Goal: Navigation & Orientation: Find specific page/section

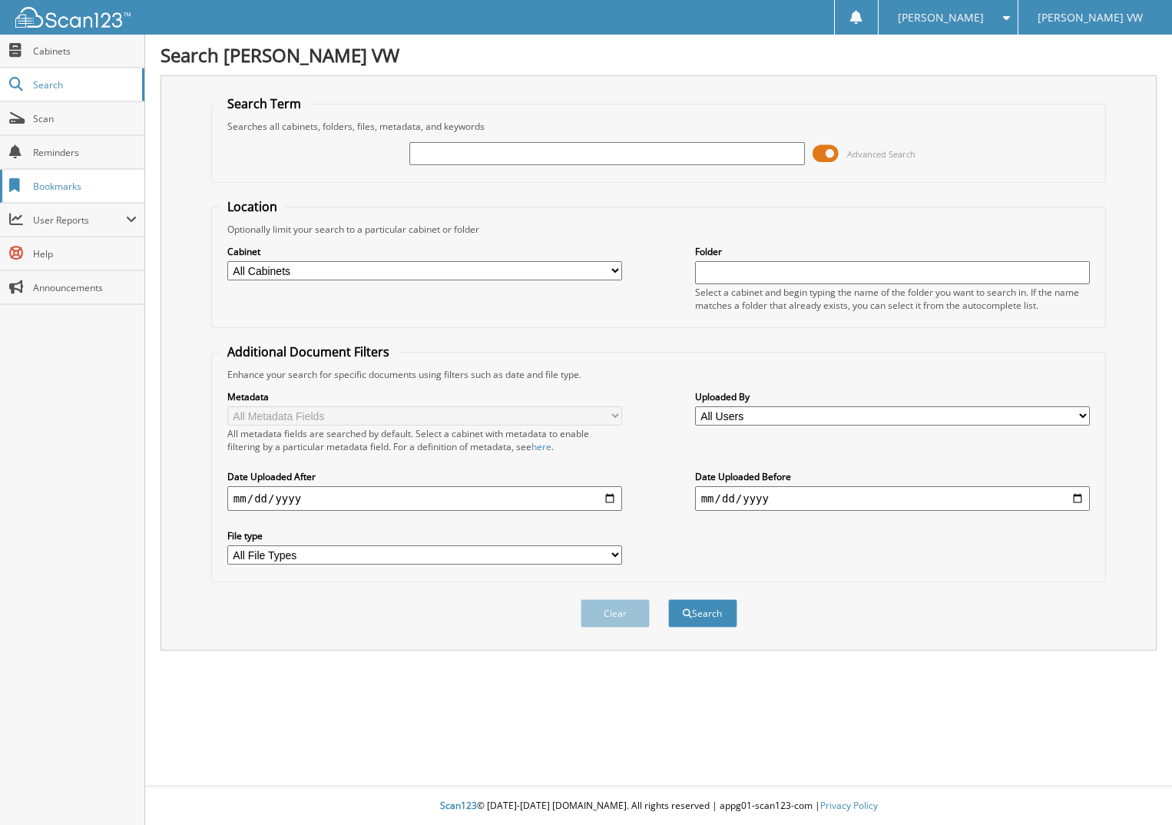
click at [73, 185] on span "Bookmarks" at bounding box center [85, 186] width 104 height 13
click at [87, 148] on span "Reminders" at bounding box center [85, 152] width 104 height 13
click at [492, 13] on div "Chris H. Settings Logout Armstrong VW" at bounding box center [586, 17] width 1172 height 35
click at [66, 117] on span "Scan" at bounding box center [85, 118] width 104 height 13
